Goal: Task Accomplishment & Management: Manage account settings

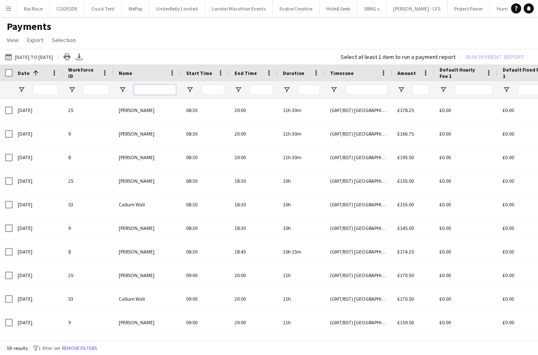
click at [157, 89] on input "Name Filter Input" at bounding box center [155, 90] width 42 height 10
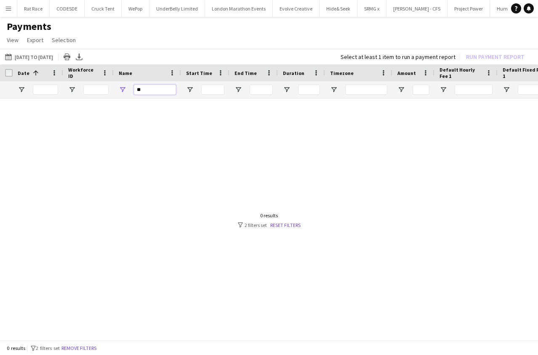
type input "*"
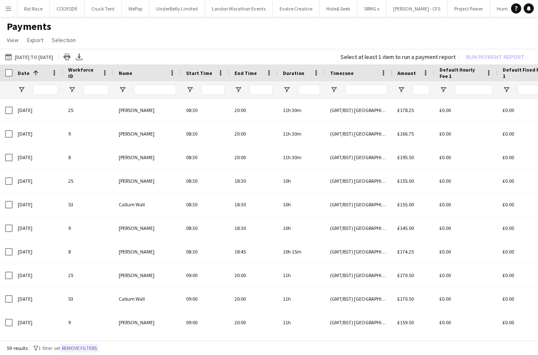
click at [79, 345] on button "Remove filters" at bounding box center [79, 347] width 38 height 9
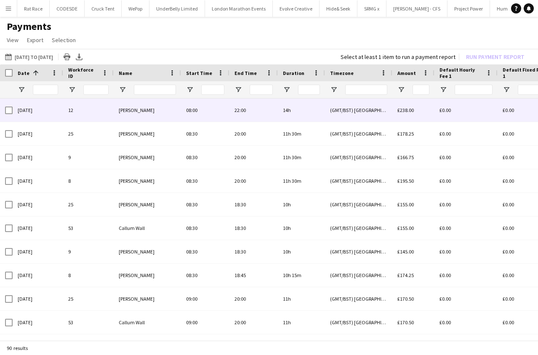
click at [154, 111] on span "[PERSON_NAME]" at bounding box center [137, 110] width 36 height 6
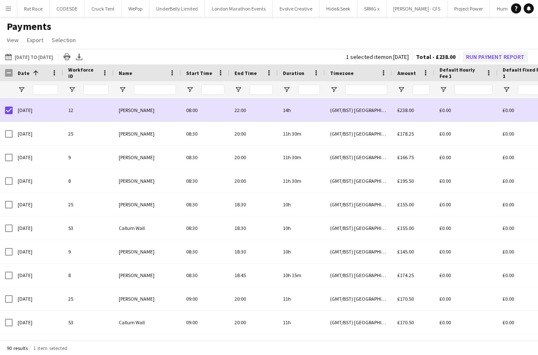
click at [494, 61] on button "Run Payment Report" at bounding box center [494, 56] width 65 height 11
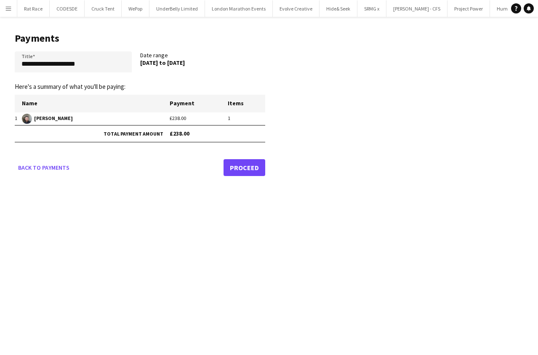
click at [239, 167] on link "Proceed" at bounding box center [244, 167] width 42 height 17
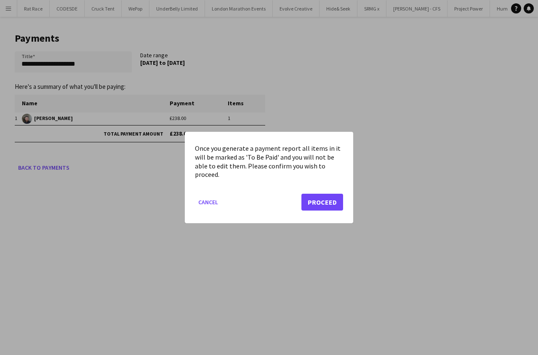
click at [322, 203] on button "Proceed" at bounding box center [322, 202] width 42 height 17
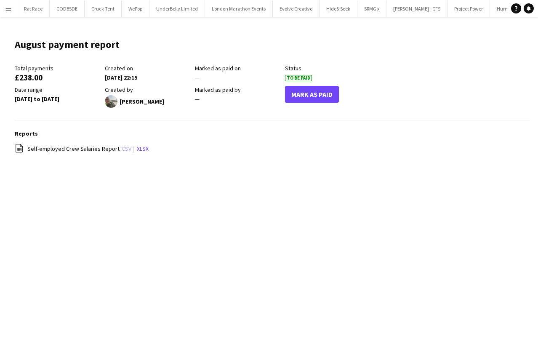
click at [122, 151] on link "csv" at bounding box center [127, 149] width 10 height 8
click at [125, 8] on button "WePop Close" at bounding box center [136, 8] width 28 height 16
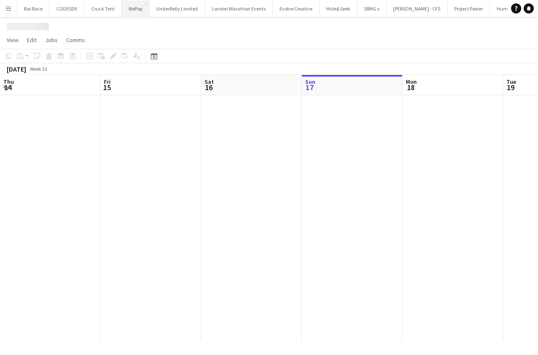
scroll to position [0, 201]
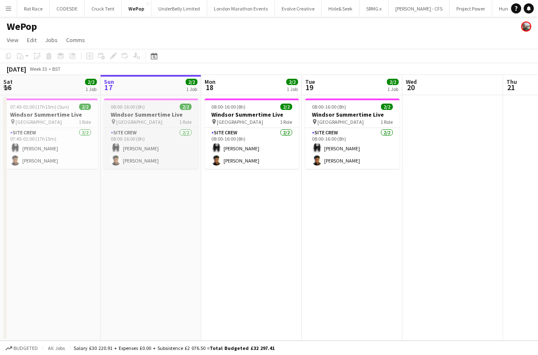
click at [150, 103] on app-job-card "08:00-16:00 (8h) 2/2 Windsor Summertime Live pin Windsor 1 Role Site Crew [DATE…" at bounding box center [151, 133] width 94 height 70
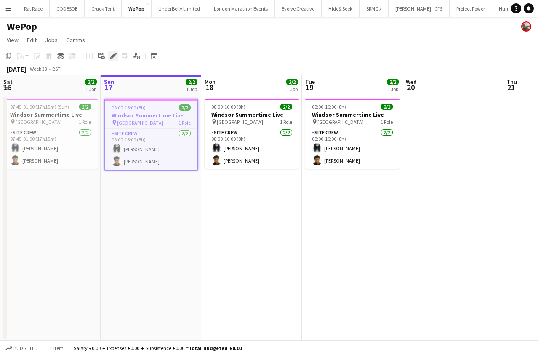
click at [117, 56] on div "Edit" at bounding box center [113, 56] width 10 height 10
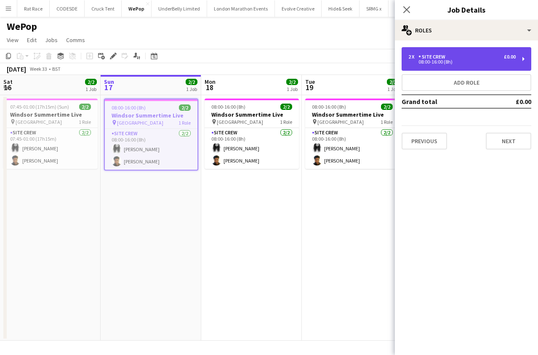
click at [437, 62] on div "08:00-16:00 (8h)" at bounding box center [461, 62] width 107 height 4
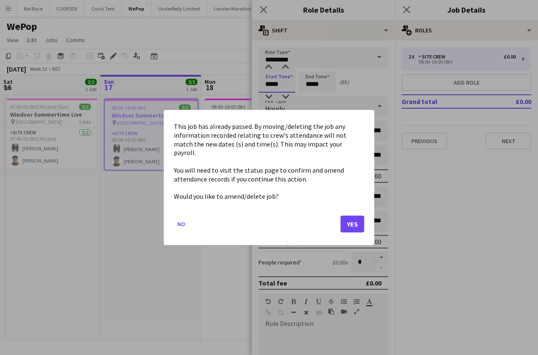
click at [279, 82] on body "Menu Boards Boards Boards All jobs Status Workforce Workforce My Workforce Recr…" at bounding box center [269, 177] width 538 height 355
click at [354, 220] on button "Yes" at bounding box center [352, 223] width 24 height 17
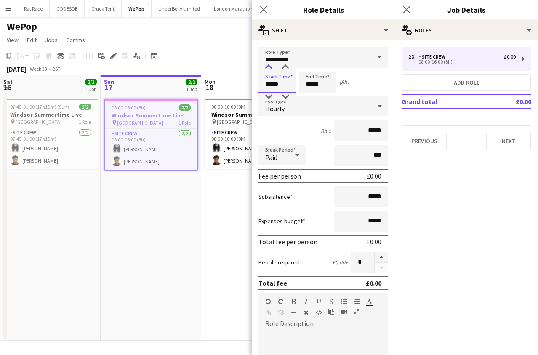
type input "*****"
click at [273, 68] on div at bounding box center [268, 67] width 17 height 8
click at [318, 79] on input "*****" at bounding box center [317, 82] width 37 height 21
click at [304, 69] on div at bounding box center [308, 67] width 17 height 8
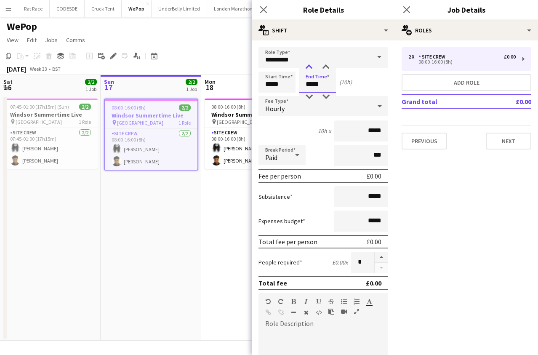
click at [304, 69] on div at bounding box center [308, 67] width 17 height 8
type input "*****"
click at [331, 70] on div at bounding box center [325, 67] width 17 height 8
drag, startPoint x: 385, startPoint y: 132, endPoint x: 299, endPoint y: 129, distance: 86.3
click at [305, 130] on div "10h 15m x *****" at bounding box center [323, 130] width 130 height 21
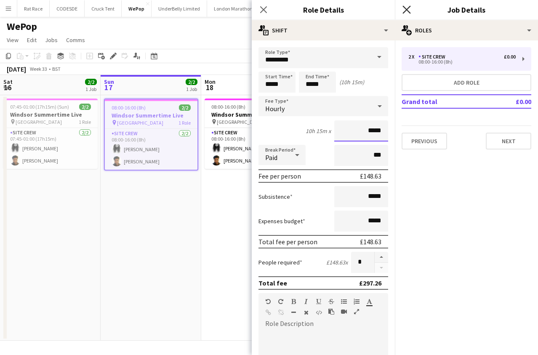
type input "*****"
click at [406, 9] on icon at bounding box center [406, 9] width 8 height 8
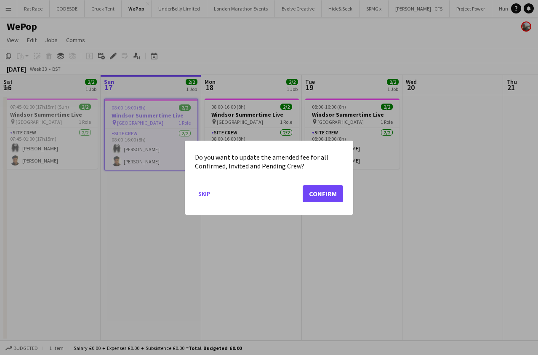
click at [311, 195] on button "Confirm" at bounding box center [322, 193] width 40 height 17
